Goal: Transaction & Acquisition: Purchase product/service

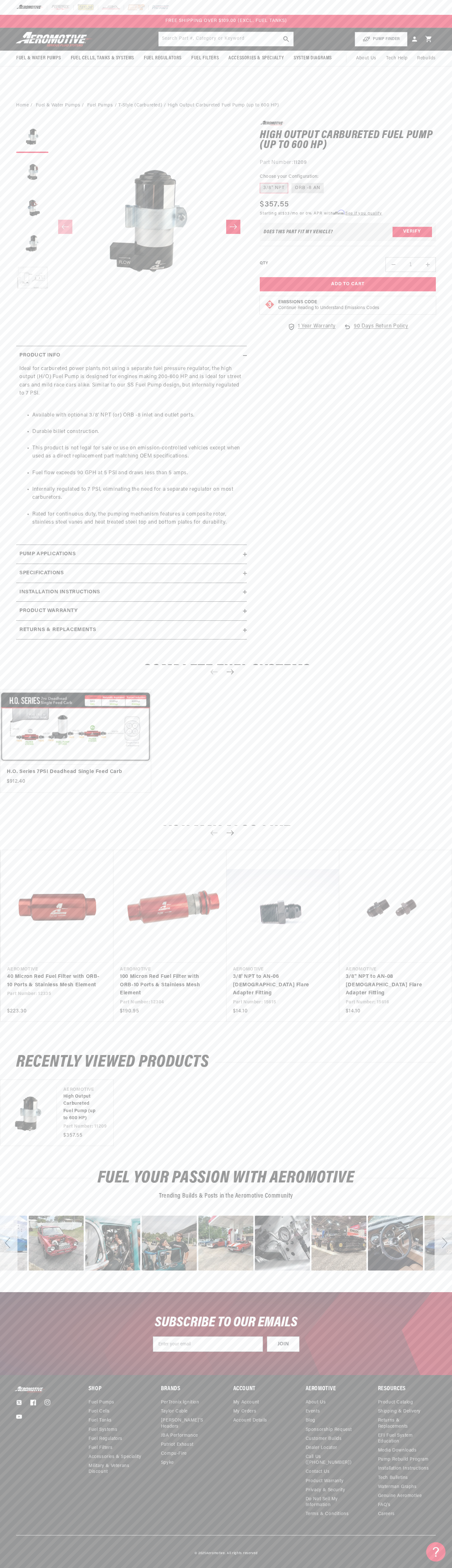
click at [155, 21] on div "FREE SHIPPING OVER $109.00 (EXCL. FUEL TANKS)" at bounding box center [226, 21] width 154 height 7
click at [426, 1225] on div "image number 37" at bounding box center [451, 1243] width 55 height 55
click at [142, 1563] on html "Skip to content Your cart Your cart is empty Loading... You may also like Subto…" at bounding box center [226, 784] width 452 height 1568
click at [0, 0] on div at bounding box center [0, 0] width 0 height 0
